Goal: Transaction & Acquisition: Purchase product/service

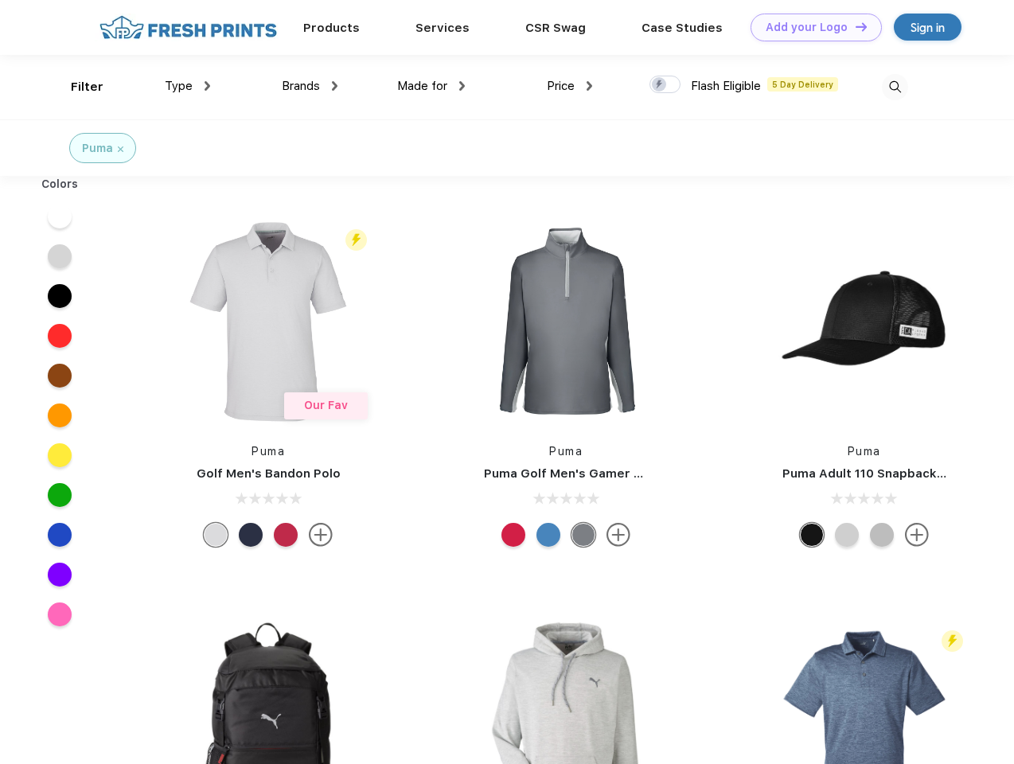
click at [810, 27] on link "Add your Logo Design Tool" at bounding box center [816, 28] width 131 height 28
click at [0, 0] on div "Design Tool" at bounding box center [0, 0] width 0 height 0
click at [854, 26] on link "Add your Logo Design Tool" at bounding box center [816, 28] width 131 height 28
click at [76, 87] on div "Filter" at bounding box center [87, 87] width 33 height 18
click at [188, 86] on span "Type" at bounding box center [179, 86] width 28 height 14
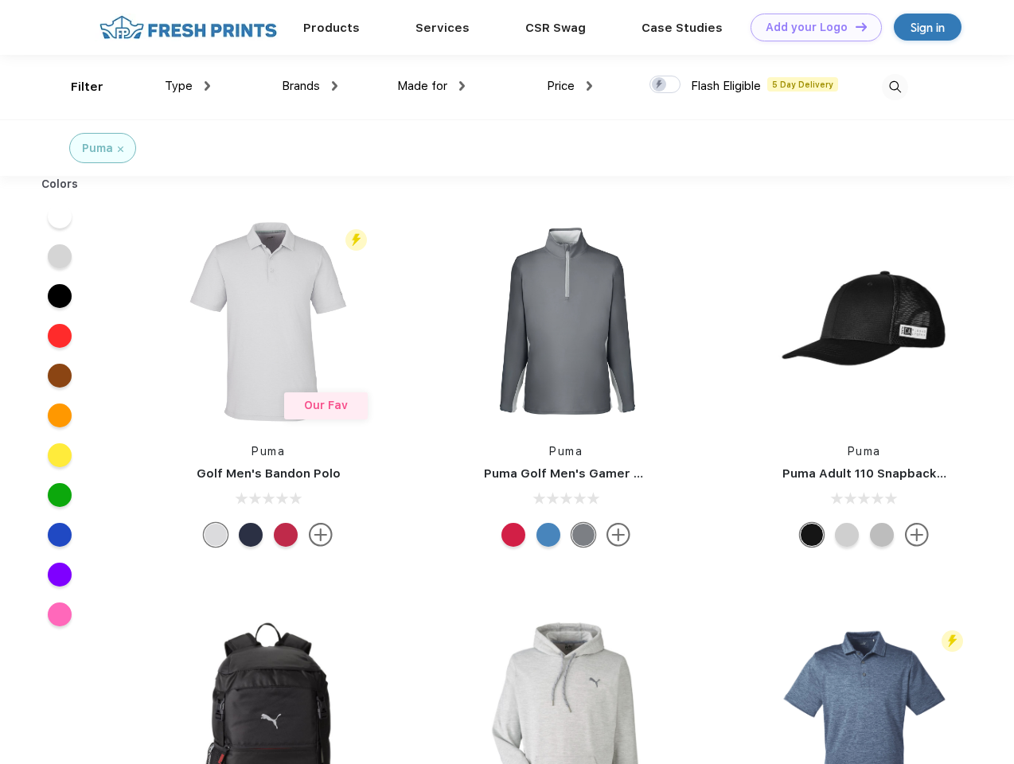
click at [310, 86] on span "Brands" at bounding box center [301, 86] width 38 height 14
click at [432, 86] on span "Made for" at bounding box center [422, 86] width 50 height 14
click at [570, 86] on span "Price" at bounding box center [561, 86] width 28 height 14
click at [666, 85] on div at bounding box center [665, 85] width 31 height 18
click at [660, 85] on input "checkbox" at bounding box center [655, 80] width 10 height 10
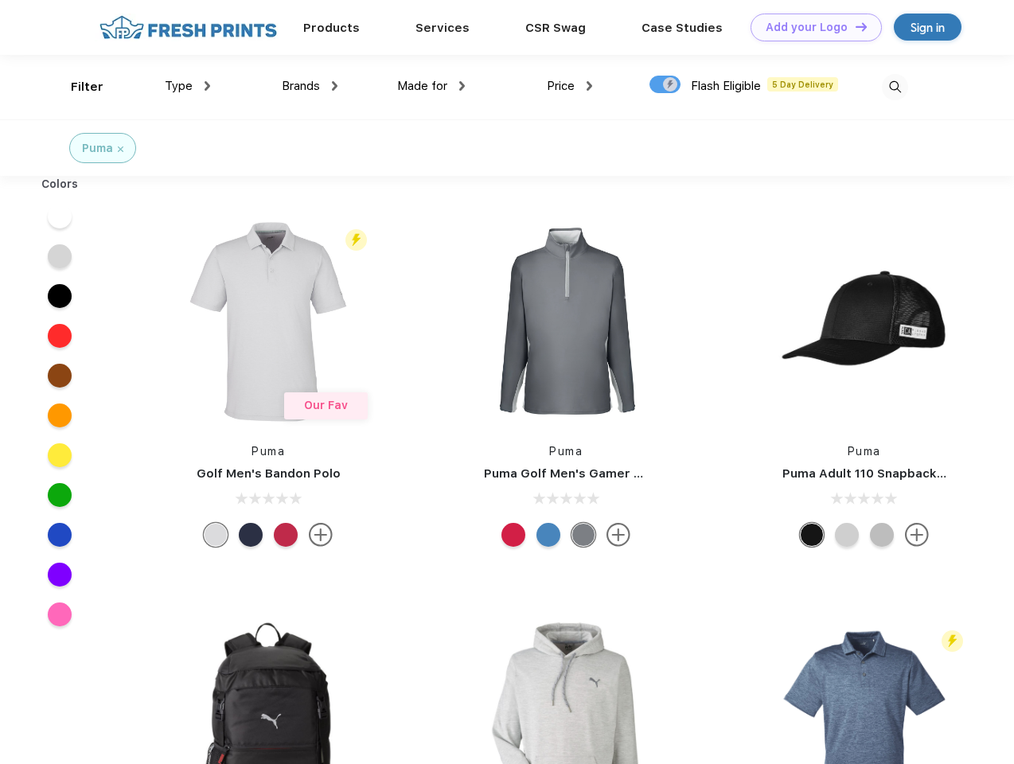
click at [895, 87] on img at bounding box center [895, 87] width 26 height 26
